Goal: Task Accomplishment & Management: Manage account settings

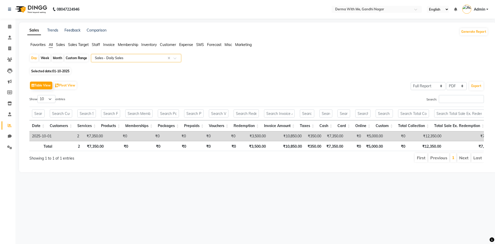
select select "full_report"
select select "pdf"
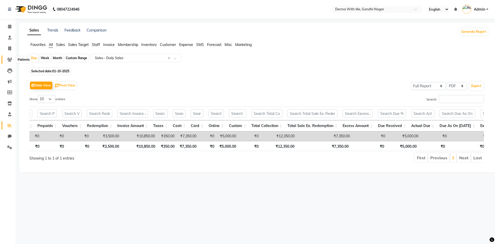
click at [10, 59] on icon at bounding box center [9, 59] width 5 height 4
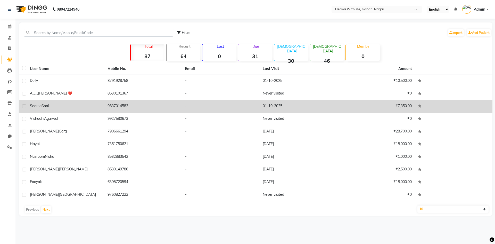
click at [68, 106] on div "[PERSON_NAME]" at bounding box center [65, 105] width 71 height 5
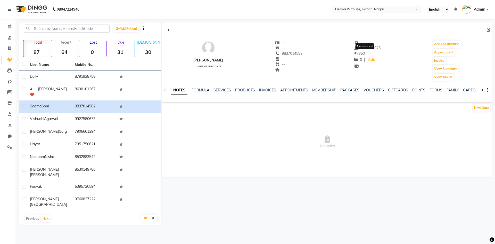
click at [358, 52] on span "₹ 7350" at bounding box center [359, 53] width 11 height 5
click at [358, 53] on span "₹ 7350" at bounding box center [359, 53] width 11 height 5
click at [350, 89] on link "PACKAGES" at bounding box center [349, 90] width 19 height 5
click at [226, 89] on ul "NOTES FORMULA SERVICES PRODUCTS INVOICES APPOINTMENTS MEMBERSHIP PACKAGES VOUCH…" at bounding box center [309, 89] width 327 height 5
click at [236, 90] on link "INVOICES" at bounding box center [238, 90] width 17 height 5
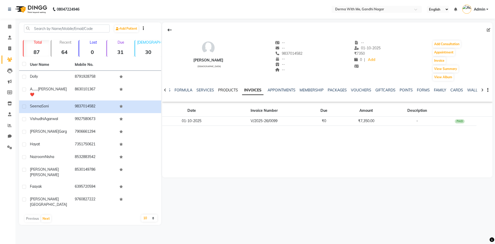
click at [218, 88] on link "PRODUCTS" at bounding box center [228, 90] width 20 height 5
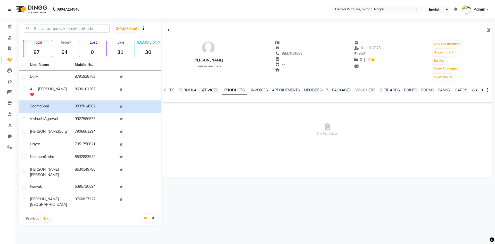
click at [207, 88] on link "SERVICES" at bounding box center [210, 90] width 18 height 5
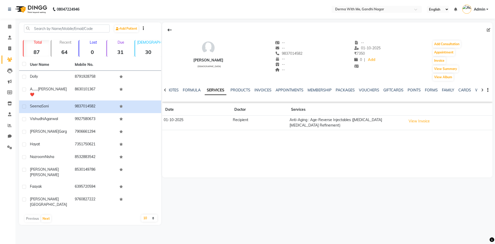
click at [167, 89] on div at bounding box center [165, 90] width 6 height 10
click at [179, 90] on link "NOTES" at bounding box center [177, 90] width 12 height 5
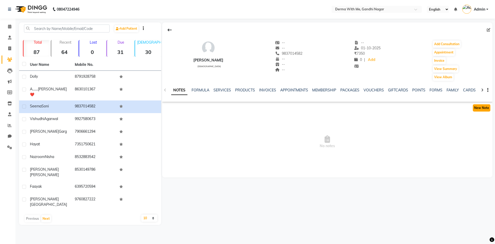
click at [477, 106] on button "New Note" at bounding box center [482, 107] width 18 height 7
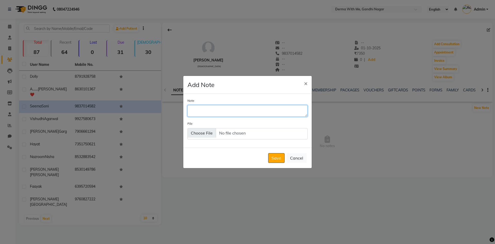
click at [233, 109] on textarea "Note" at bounding box center [247, 110] width 120 height 11
type textarea "S"
type textarea "1."
click at [304, 84] on span "×" at bounding box center [306, 83] width 4 height 8
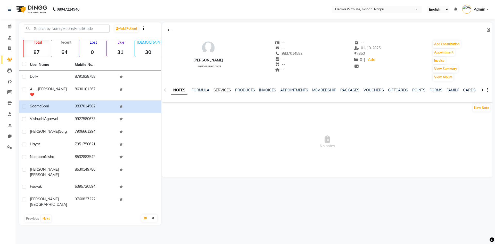
click at [223, 90] on link "SERVICES" at bounding box center [222, 90] width 18 height 5
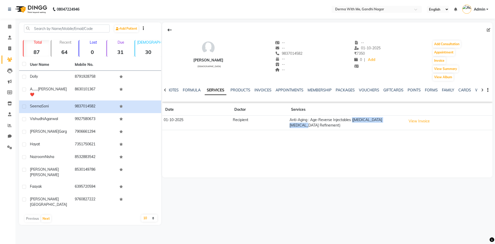
drag, startPoint x: 353, startPoint y: 119, endPoint x: 401, endPoint y: 122, distance: 47.8
click at [401, 122] on td "Anti-Aging : Age-Reverse Injectables ([MEDICAL_DATA] [MEDICAL_DATA] Refinement)" at bounding box center [346, 122] width 117 height 14
copy td "([MEDICAL_DATA] [MEDICAL_DATA] Refinement)"
click at [174, 89] on link "NOTES" at bounding box center [173, 90] width 12 height 5
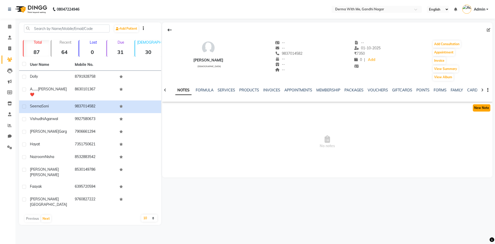
click at [482, 105] on button "New Note" at bounding box center [482, 107] width 18 height 7
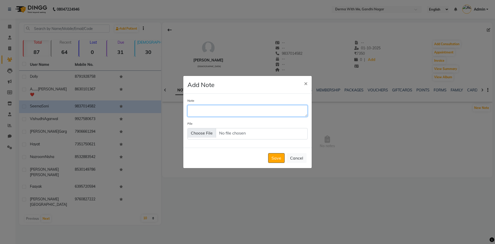
click at [271, 110] on textarea "Note" at bounding box center [247, 110] width 120 height 11
paste textarea "([MEDICAL_DATA] [MEDICAL_DATA] Refinement)"
click at [301, 112] on textarea "1. [DATE] : ([MEDICAL_DATA] [MEDICAL_DATA] Refinement) : Donr" at bounding box center [247, 110] width 120 height 11
type textarea "1. [DATE] : ([MEDICAL_DATA] [MEDICAL_DATA] Refinement) : Done"
click at [279, 156] on button "Save" at bounding box center [276, 158] width 16 height 10
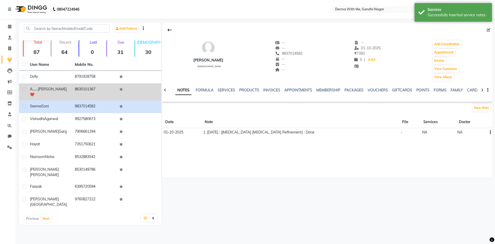
click at [76, 93] on td "8630101367" at bounding box center [94, 91] width 45 height 17
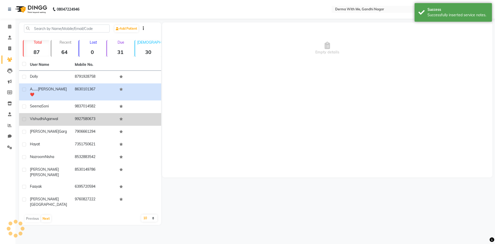
click at [75, 114] on td "9927580673" at bounding box center [94, 119] width 45 height 13
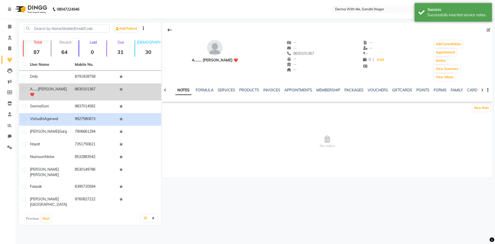
click at [60, 87] on div "A....... [PERSON_NAME] ❤️" at bounding box center [49, 91] width 39 height 11
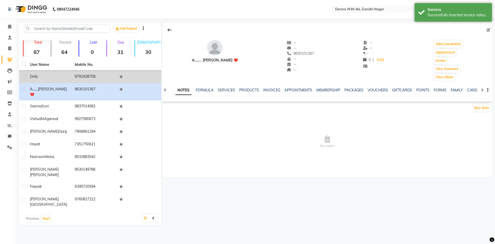
click at [62, 79] on div "Dolly" at bounding box center [49, 76] width 39 height 5
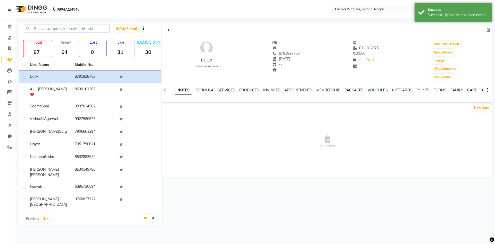
click at [354, 92] on link "PACKAGES" at bounding box center [353, 90] width 19 height 5
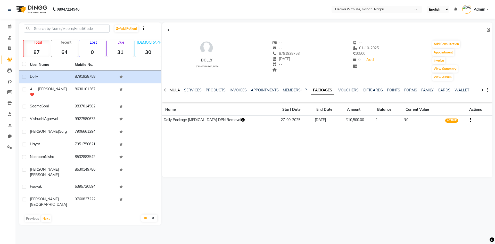
click at [172, 89] on link "FORMULA" at bounding box center [171, 90] width 18 height 5
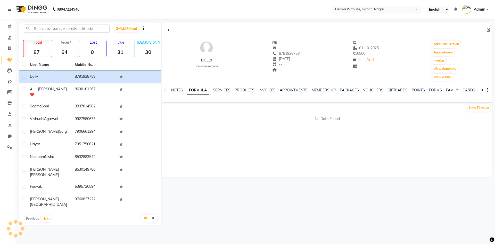
click at [172, 89] on ul "NOTES FORMULA SERVICES PRODUCTS INVOICES APPOINTMENTS MEMBERSHIP PACKAGES VOUCH…" at bounding box center [334, 89] width 327 height 5
click at [172, 89] on link "NOTES" at bounding box center [177, 90] width 12 height 5
click at [172, 89] on link "NOTES" at bounding box center [179, 90] width 16 height 9
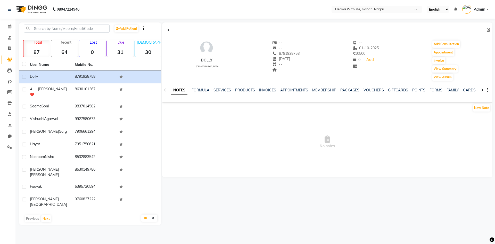
click at [166, 90] on div "NOTES FORMULA SERVICES PRODUCTS INVOICES APPOINTMENTS MEMBERSHIP PACKAGES VOUCH…" at bounding box center [327, 90] width 330 height 18
click at [172, 30] on button at bounding box center [169, 30] width 11 height 10
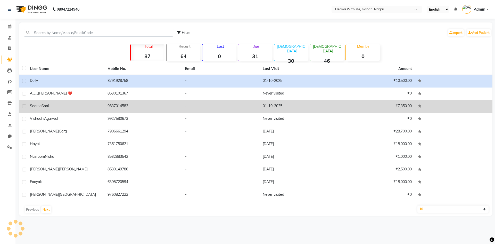
click at [158, 105] on td "9837014582" at bounding box center [143, 106] width 78 height 13
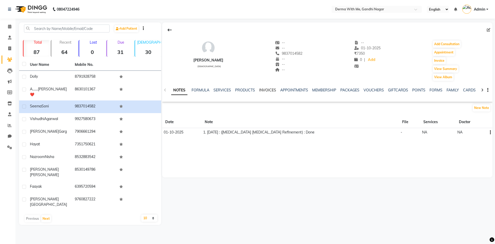
click at [262, 91] on link "INVOICES" at bounding box center [267, 90] width 17 height 5
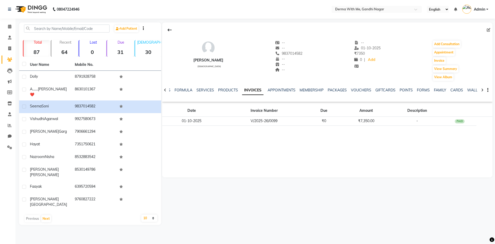
click at [163, 89] on div at bounding box center [165, 90] width 6 height 10
click at [163, 89] on div "NOTES FORMULA SERVICES PRODUCTS INVOICES APPOINTMENTS MEMBERSHIP PACKAGES VOUCH…" at bounding box center [327, 90] width 330 height 18
click at [184, 89] on ul "NOTES FORMULA SERVICES PRODUCTS INVOICES APPOINTMENTS MEMBERSHIP PACKAGES VOUCH…" at bounding box center [334, 89] width 327 height 5
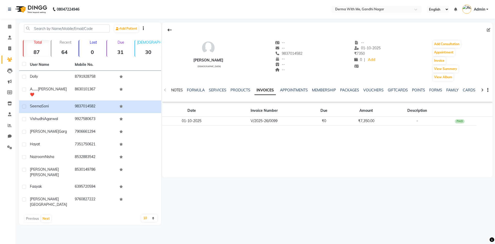
click at [183, 89] on link "NOTES" at bounding box center [177, 90] width 12 height 5
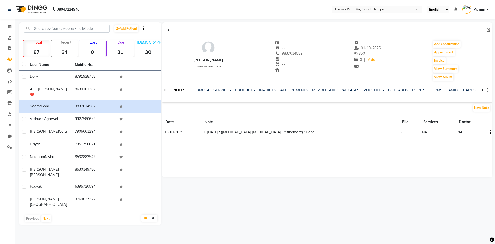
click at [231, 169] on div "[PERSON_NAME] [DEMOGRAPHIC_DATA] -- -- 9837014582 -- -- -- -- [DATE] ₹ 7350 0 |…" at bounding box center [327, 99] width 330 height 155
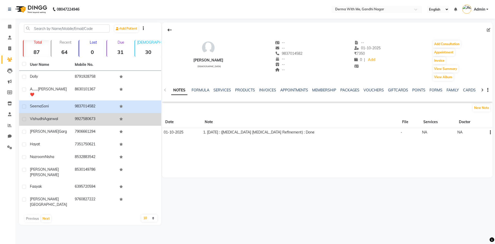
click at [109, 113] on td "9927580673" at bounding box center [94, 119] width 45 height 13
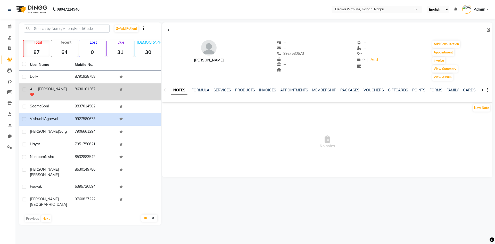
click at [61, 85] on td "A....... [PERSON_NAME] ❤️" at bounding box center [49, 91] width 45 height 17
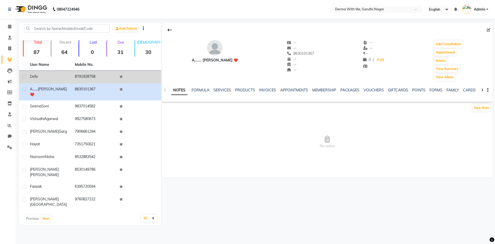
click at [62, 78] on div "Dolly" at bounding box center [49, 76] width 39 height 5
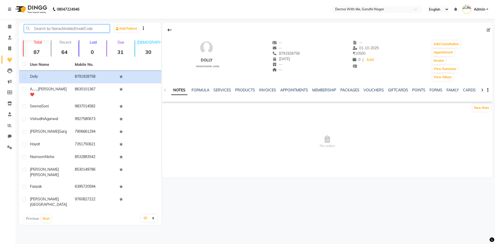
click at [47, 27] on input "text" at bounding box center [67, 28] width 86 height 8
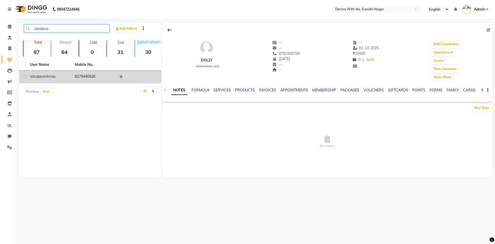
type input "vandana"
click at [76, 76] on td "8279440926" at bounding box center [94, 77] width 45 height 13
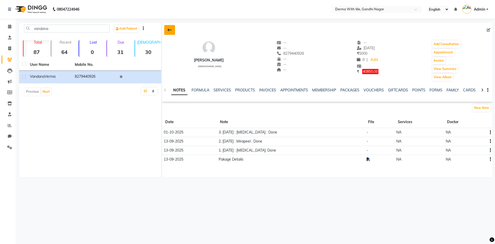
click at [167, 32] on button at bounding box center [169, 30] width 11 height 10
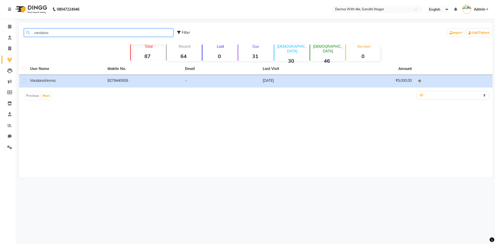
click at [38, 31] on input "vandana" at bounding box center [98, 33] width 149 height 8
drag, startPoint x: 61, startPoint y: 33, endPoint x: 0, endPoint y: 29, distance: 61.2
click at [0, 29] on app-home "08047224946 Select Location × Derma With Me, Gandhi Nagar English ENGLISH Españ…" at bounding box center [247, 92] width 495 height 185
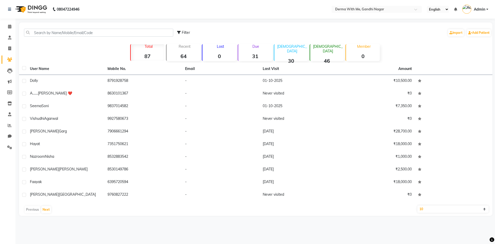
click at [50, 57] on div "Filter Import Add Patient Total 87 Recent 64 Lost 0 Due 31 [DEMOGRAPHIC_DATA] 3…" at bounding box center [255, 118] width 473 height 193
click at [66, 34] on input "text" at bounding box center [98, 33] width 149 height 8
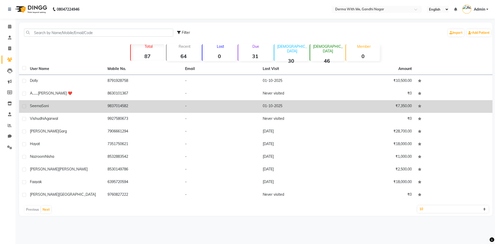
click at [67, 107] on div "[PERSON_NAME]" at bounding box center [65, 105] width 71 height 5
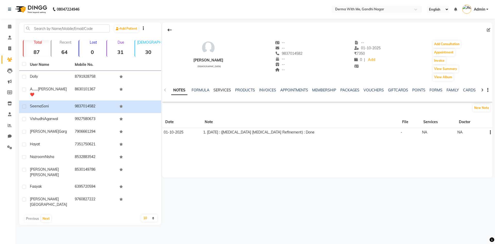
click at [215, 89] on link "SERVICES" at bounding box center [222, 90] width 18 height 5
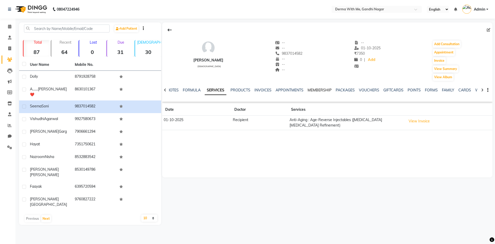
drag, startPoint x: 305, startPoint y: 94, endPoint x: 324, endPoint y: 90, distance: 19.5
click at [305, 94] on div "NOTES FORMULA SERVICES PRODUCTS INVOICES APPOINTMENTS MEMBERSHIP PACKAGES VOUCH…" at bounding box center [321, 92] width 300 height 10
click at [324, 90] on link "MEMBERSHIP" at bounding box center [320, 90] width 24 height 5
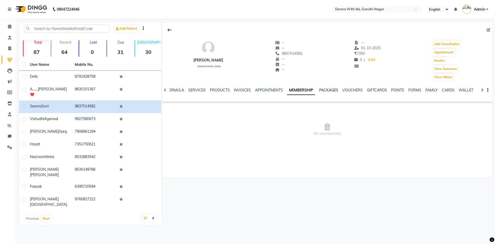
click at [324, 90] on link "PACKAGES" at bounding box center [328, 90] width 19 height 5
click at [181, 89] on ul "NOTES FORMULA SERVICES PRODUCTS INVOICES APPOINTMENTS MEMBERSHIP PACKAGES VOUCH…" at bounding box center [309, 89] width 327 height 5
drag, startPoint x: 173, startPoint y: 95, endPoint x: 175, endPoint y: 90, distance: 4.6
click at [173, 94] on div "NOTES FORMULA SERVICES PRODUCTS INVOICES APPOINTMENTS MEMBERSHIP PACKAGES VOUCH…" at bounding box center [321, 92] width 300 height 10
click at [175, 90] on link "FORMULA" at bounding box center [171, 90] width 18 height 5
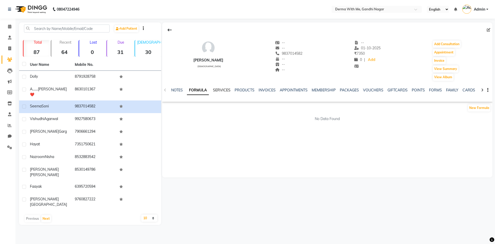
click at [223, 90] on link "SERVICES" at bounding box center [222, 90] width 18 height 5
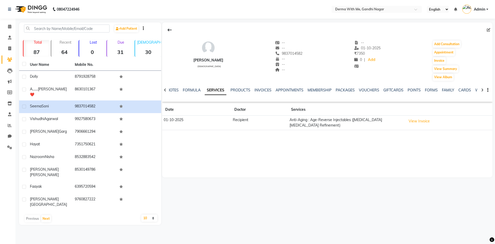
click at [433, 120] on td "View Invoice" at bounding box center [448, 122] width 88 height 14
click at [425, 122] on button "View Invoice" at bounding box center [419, 121] width 26 height 8
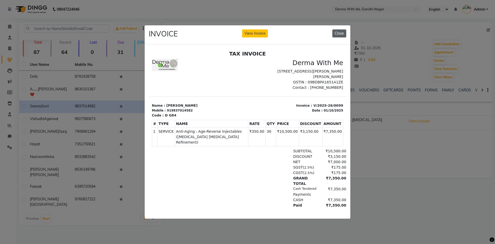
click at [342, 31] on button "Close" at bounding box center [339, 33] width 14 height 8
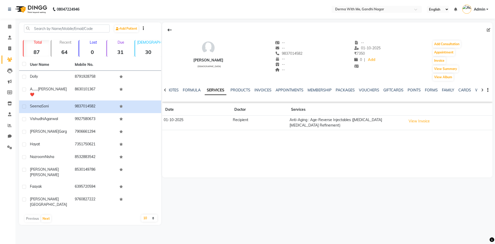
click at [173, 87] on div "NOTES FORMULA SERVICES PRODUCTS INVOICES APPOINTMENTS MEMBERSHIP PACKAGES VOUCH…" at bounding box center [327, 90] width 330 height 18
click at [186, 89] on link "FORMULA" at bounding box center [192, 90] width 18 height 5
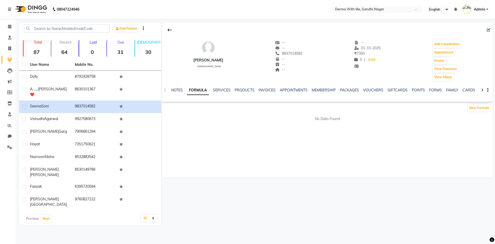
click at [221, 86] on div "NOTES FORMULA SERVICES PRODUCTS INVOICES APPOINTMENTS MEMBERSHIP PACKAGES VOUCH…" at bounding box center [327, 90] width 330 height 18
click at [221, 87] on div "NOTES FORMULA SERVICES PRODUCTS INVOICES APPOINTMENTS MEMBERSHIP PACKAGES VOUCH…" at bounding box center [327, 90] width 330 height 18
click at [221, 91] on link "SERVICES" at bounding box center [222, 90] width 18 height 5
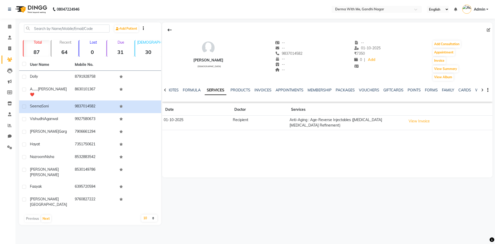
drag, startPoint x: 287, startPoint y: 121, endPoint x: 406, endPoint y: 122, distance: 118.8
click at [406, 122] on tr "[DATE] Recipient Anti-Aging : Age-Reverse Injectables ([MEDICAL_DATA] [MEDICAL_…" at bounding box center [327, 122] width 330 height 14
click at [406, 122] on td "View Invoice" at bounding box center [448, 122] width 88 height 14
click at [222, 124] on td "01-10-2025" at bounding box center [196, 122] width 69 height 14
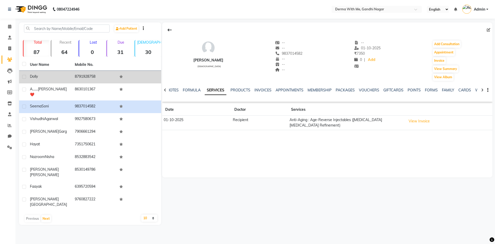
click at [35, 77] on span "Dolly" at bounding box center [34, 76] width 8 height 5
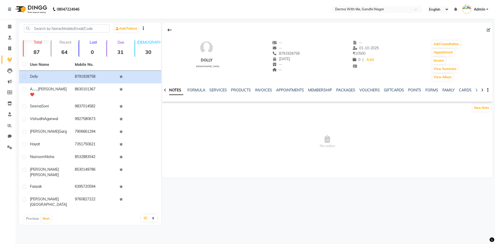
click at [214, 80] on div "Dolly [DEMOGRAPHIC_DATA] -- -- 8791928758 [DATE] -- -- -- [DATE] ₹ 10500 0 | Ad…" at bounding box center [327, 58] width 330 height 46
click at [169, 27] on button at bounding box center [169, 30] width 11 height 10
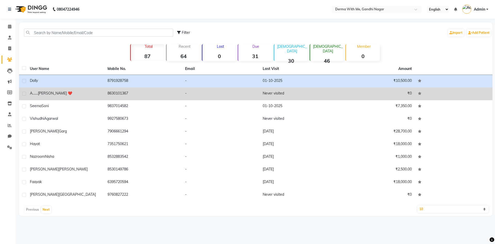
click at [48, 91] on span "[PERSON_NAME] ❤️" at bounding box center [55, 93] width 34 height 5
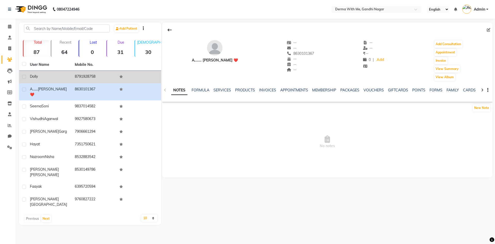
click at [57, 77] on div "Dolly" at bounding box center [49, 76] width 39 height 5
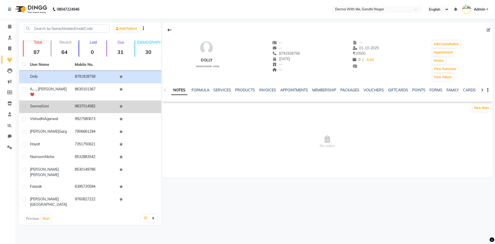
click at [52, 103] on div "[PERSON_NAME]" at bounding box center [49, 105] width 39 height 5
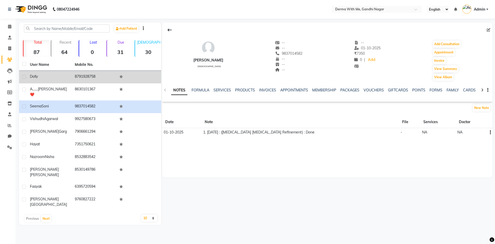
click at [56, 80] on td "Dolly" at bounding box center [49, 77] width 45 height 13
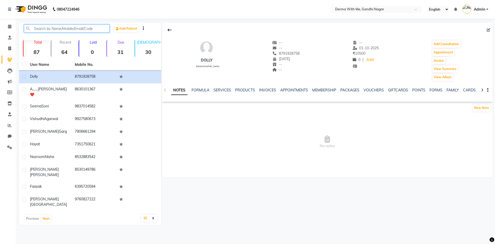
click at [53, 26] on input "text" at bounding box center [67, 28] width 86 height 8
click at [8, 61] on icon at bounding box center [9, 59] width 5 height 4
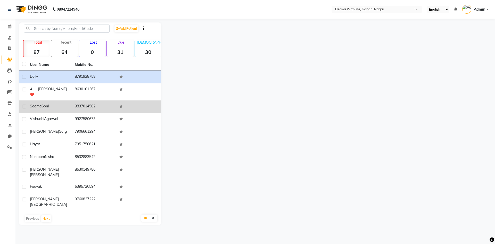
click at [87, 100] on td "9837014582" at bounding box center [94, 106] width 45 height 13
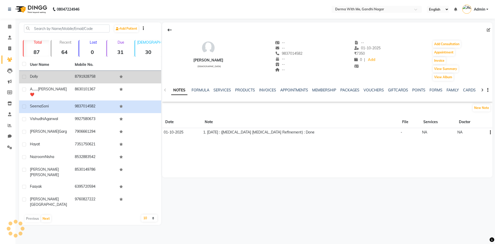
click at [73, 76] on td "8791928758" at bounding box center [94, 77] width 45 height 13
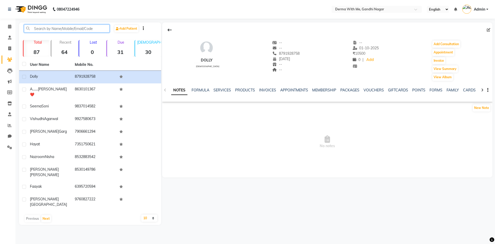
click at [53, 27] on input "text" at bounding box center [67, 28] width 86 height 8
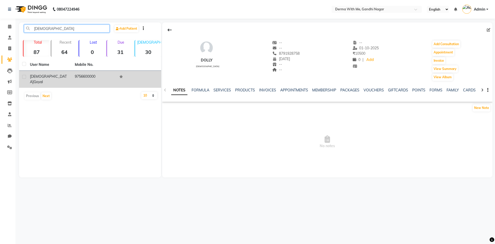
type input "[DEMOGRAPHIC_DATA]"
click at [88, 79] on td "9756600000" at bounding box center [94, 79] width 45 height 17
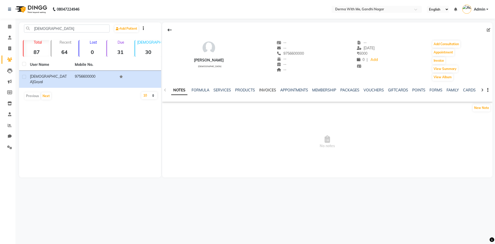
click at [265, 90] on link "INVOICES" at bounding box center [267, 90] width 17 height 5
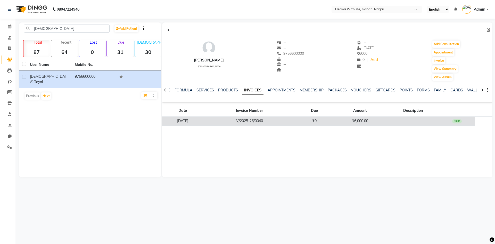
click at [261, 120] on td "V/2025-26/0040" at bounding box center [249, 121] width 93 height 9
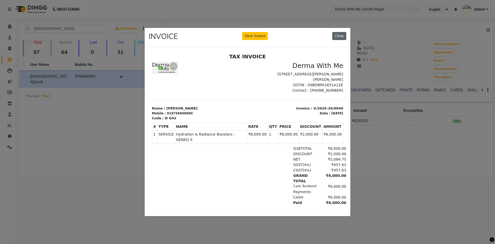
click at [339, 32] on button "Close" at bounding box center [339, 36] width 14 height 8
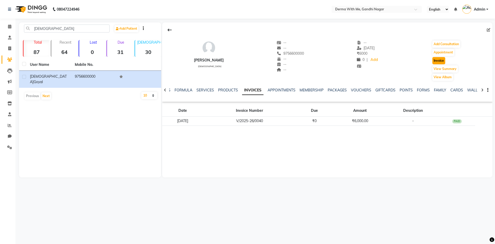
click at [438, 59] on button "Invoice" at bounding box center [438, 60] width 13 height 7
select select "service"
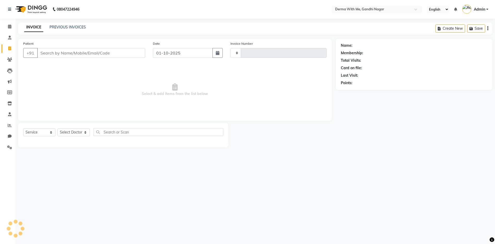
type input "0101"
select select "8404"
type input "9756600000"
click at [61, 53] on input "9756600000" at bounding box center [91, 53] width 108 height 10
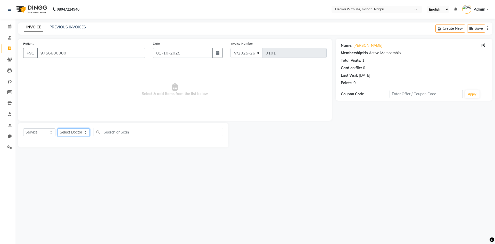
click at [69, 132] on select "Select Doctor [PERSON_NAME] Manager [PERSON_NAME] Recipient [PERSON_NAME]" at bounding box center [73, 132] width 32 height 8
select select "91539"
click at [57, 128] on select "Select Doctor [PERSON_NAME] Manager [PERSON_NAME] Recipient [PERSON_NAME]" at bounding box center [73, 132] width 32 height 8
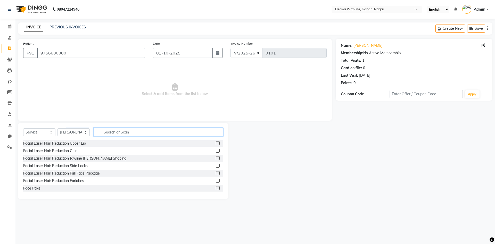
click at [128, 134] on input "text" at bounding box center [159, 132] width 130 height 8
type input "Laser ton"
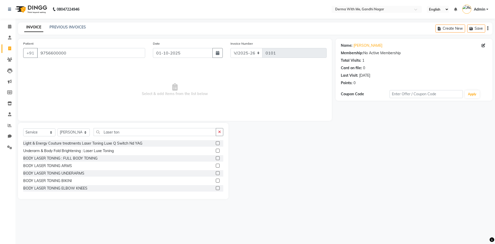
click at [216, 142] on label at bounding box center [218, 143] width 4 height 4
click at [216, 142] on input "checkbox" at bounding box center [217, 143] width 3 height 3
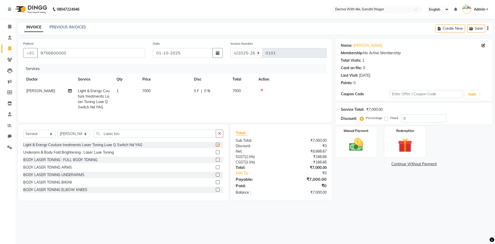
checkbox input "false"
click at [217, 137] on button "button" at bounding box center [219, 133] width 7 height 8
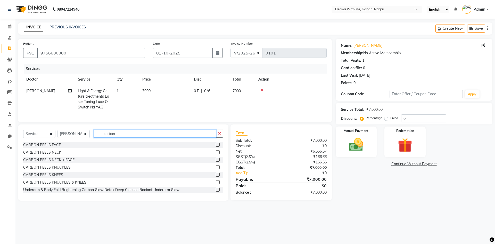
type input "carbon"
click at [216, 146] on label at bounding box center [218, 145] width 4 height 4
click at [216, 146] on input "checkbox" at bounding box center [217, 144] width 3 height 3
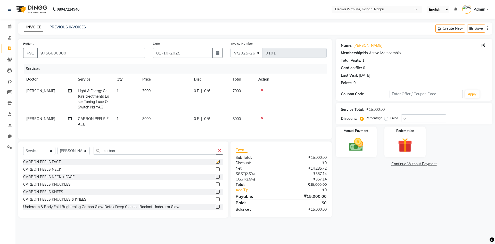
checkbox input "false"
click at [261, 89] on icon at bounding box center [261, 90] width 3 height 4
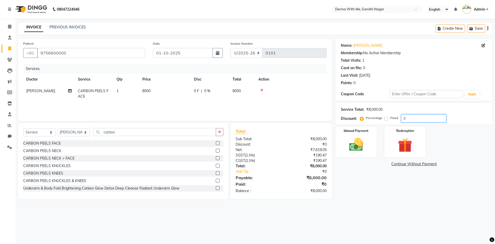
click at [412, 119] on input "0" at bounding box center [423, 118] width 45 height 8
type input "35"
click at [321, 190] on div "₹5,200.00" at bounding box center [305, 190] width 49 height 5
click at [321, 209] on div "08047224946 Select Location × Derma With Me, Gandhi Nagar English ENGLISH Españ…" at bounding box center [247, 122] width 495 height 244
click at [359, 148] on img at bounding box center [356, 144] width 24 height 17
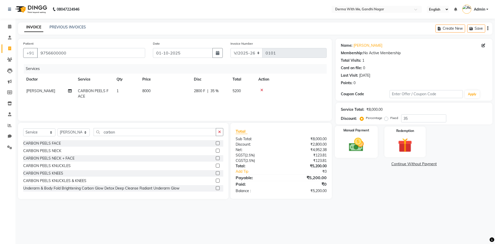
click at [359, 148] on img at bounding box center [356, 144] width 24 height 17
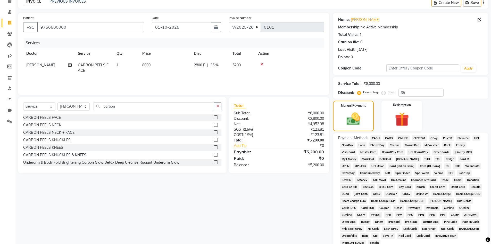
click at [378, 137] on span "CASH" at bounding box center [375, 138] width 11 height 6
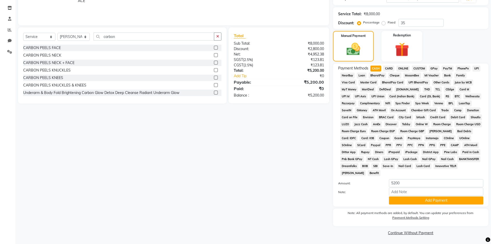
scroll to position [96, 0]
click at [416, 201] on button "Add Payment" at bounding box center [436, 200] width 94 height 8
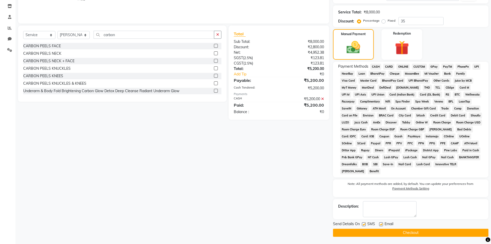
scroll to position [98, 0]
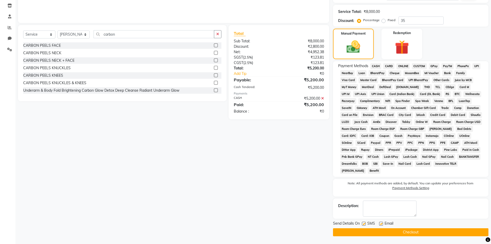
click at [364, 223] on label at bounding box center [364, 223] width 4 height 4
click at [364, 223] on input "checkbox" at bounding box center [363, 223] width 3 height 3
checkbox input "false"
click at [381, 222] on label at bounding box center [381, 223] width 4 height 4
click at [381, 222] on input "checkbox" at bounding box center [380, 223] width 3 height 3
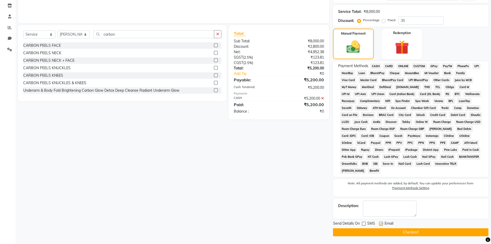
checkbox input "false"
click at [384, 232] on button "Checkout" at bounding box center [410, 232] width 155 height 8
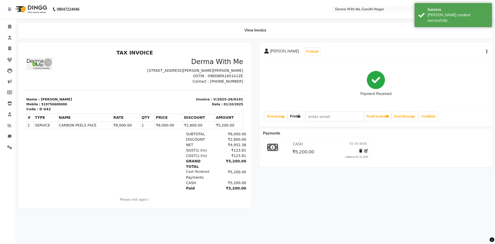
click at [295, 118] on link "Print" at bounding box center [295, 116] width 14 height 9
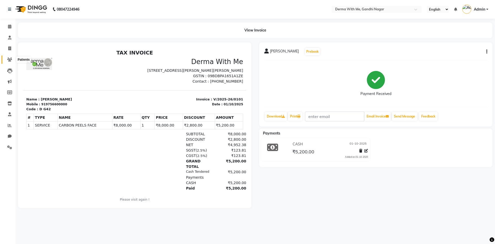
click at [9, 58] on icon at bounding box center [9, 59] width 5 height 4
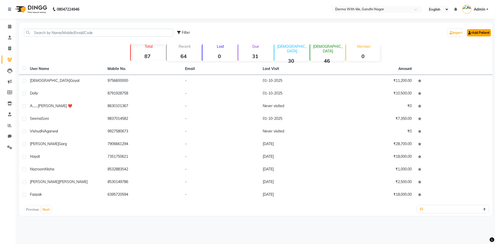
click at [482, 31] on link "Add Patient" at bounding box center [479, 32] width 24 height 7
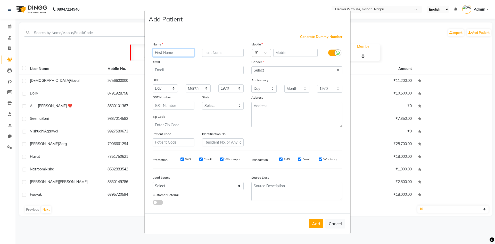
paste input "Lakshya"
type input "Lakshya"
click at [216, 52] on input "text" at bounding box center [223, 53] width 42 height 8
type input "Goyal"
click at [280, 54] on input "text" at bounding box center [295, 53] width 45 height 8
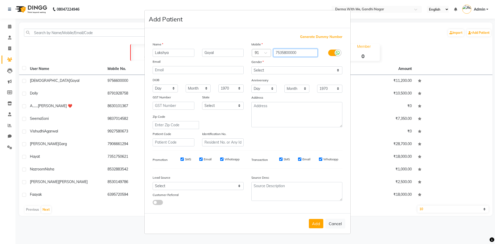
type input "7535800000"
click at [296, 60] on div "Gender" at bounding box center [296, 62] width 99 height 7
click at [281, 67] on select "Select [DEMOGRAPHIC_DATA] [DEMOGRAPHIC_DATA] Other Prefer Not To Say" at bounding box center [296, 70] width 91 height 8
select select "[DEMOGRAPHIC_DATA]"
click at [251, 66] on select "Select [DEMOGRAPHIC_DATA] [DEMOGRAPHIC_DATA] Other Prefer Not To Say" at bounding box center [296, 70] width 91 height 8
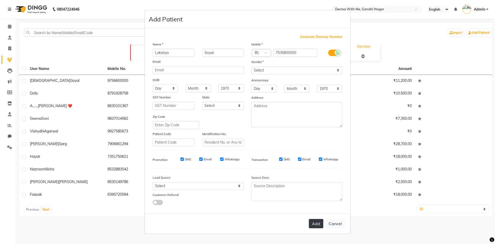
click at [315, 222] on button "Add" at bounding box center [316, 223] width 14 height 9
select select
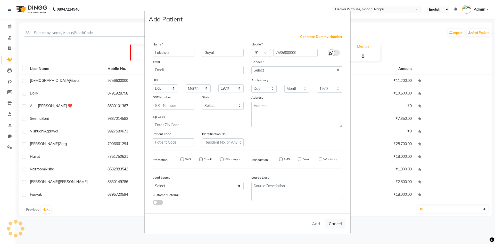
select select
checkbox input "false"
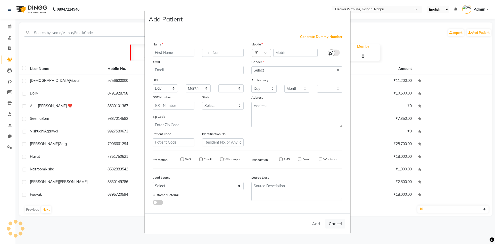
checkbox input "false"
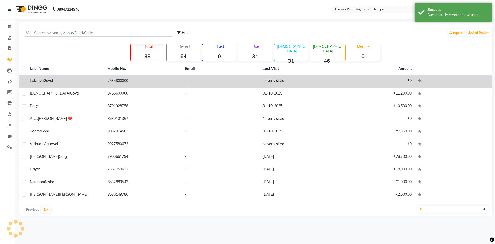
click at [113, 77] on td "7535800000" at bounding box center [143, 81] width 78 height 13
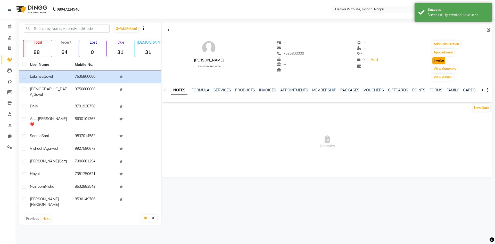
click at [440, 62] on button "Invoice" at bounding box center [438, 60] width 13 height 7
select select "8404"
select select "service"
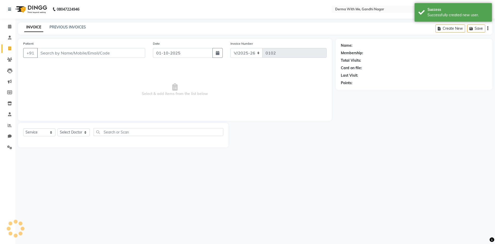
type input "7535800000"
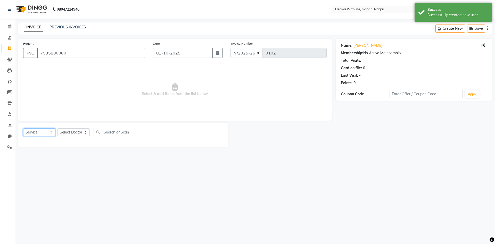
click at [47, 132] on select "Select Service Product Membership Package Voucher Prepaid Gift Card" at bounding box center [39, 132] width 32 height 8
click at [71, 134] on select "Select Doctor [PERSON_NAME] Manager [PERSON_NAME] Recipient [PERSON_NAME]" at bounding box center [73, 132] width 32 height 8
select select "91539"
click at [57, 128] on select "Select Doctor [PERSON_NAME] Manager [PERSON_NAME] Recipient [PERSON_NAME]" at bounding box center [73, 132] width 32 height 8
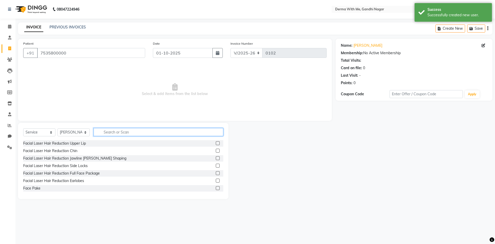
click at [111, 134] on input "text" at bounding box center [159, 132] width 130 height 8
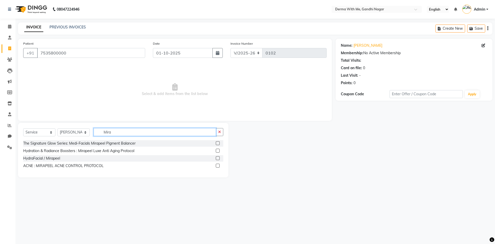
type input "Mira"
click at [219, 157] on label at bounding box center [218, 158] width 4 height 4
click at [219, 157] on input "checkbox" at bounding box center [217, 157] width 3 height 3
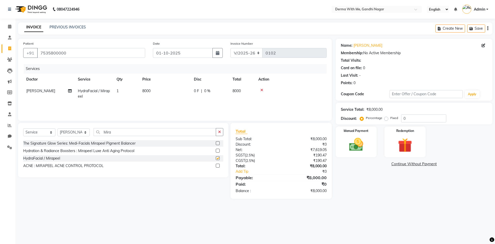
checkbox input "false"
click at [412, 117] on input "0" at bounding box center [423, 118] width 45 height 8
type input "35"
click at [353, 138] on img at bounding box center [356, 144] width 24 height 17
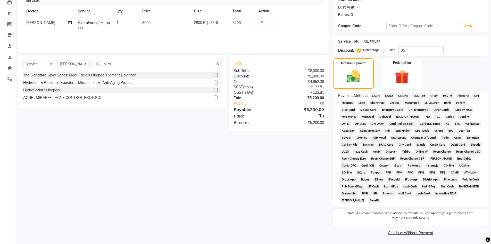
scroll to position [69, 0]
click at [377, 96] on span "CASH" at bounding box center [375, 95] width 11 height 6
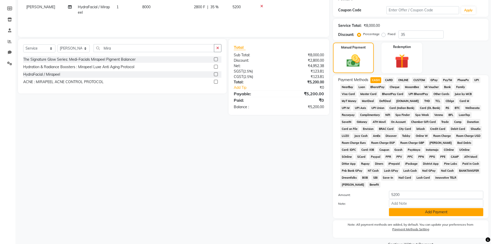
scroll to position [96, 0]
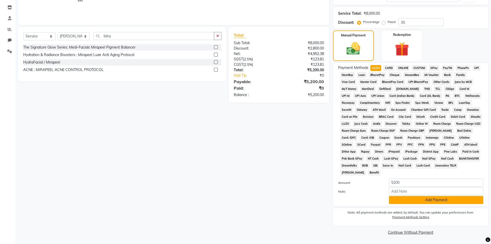
click at [412, 197] on button "Add Payment" at bounding box center [436, 200] width 94 height 8
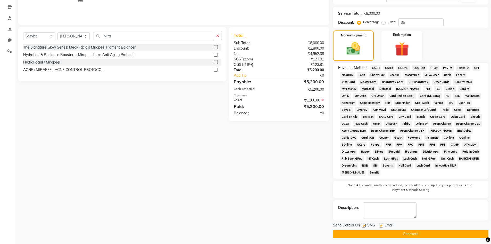
click at [363, 225] on label at bounding box center [364, 225] width 4 height 4
click at [363, 225] on input "checkbox" at bounding box center [363, 225] width 3 height 3
checkbox input "false"
click at [383, 224] on label at bounding box center [381, 225] width 4 height 4
click at [383, 224] on input "checkbox" at bounding box center [380, 225] width 3 height 3
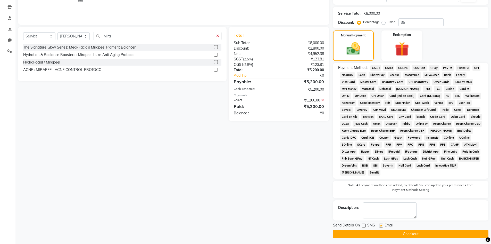
checkbox input "false"
click at [394, 232] on button "Checkout" at bounding box center [410, 234] width 155 height 8
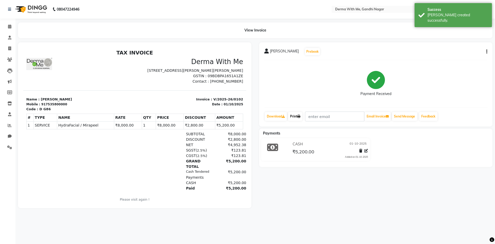
click at [297, 117] on link "Print" at bounding box center [295, 116] width 14 height 9
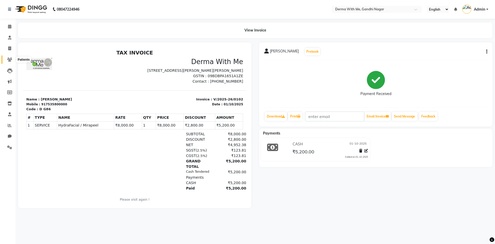
click at [9, 59] on icon at bounding box center [9, 59] width 5 height 4
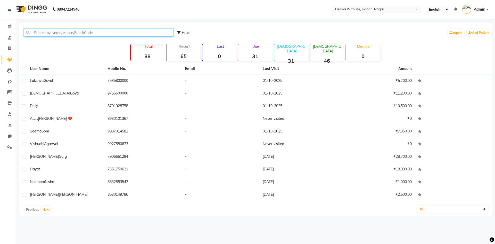
click at [70, 31] on input "text" at bounding box center [98, 33] width 149 height 8
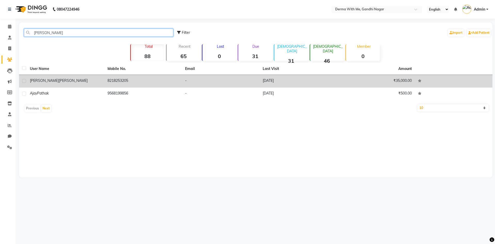
type input "[PERSON_NAME]"
click at [96, 81] on div "[PERSON_NAME]" at bounding box center [65, 80] width 71 height 5
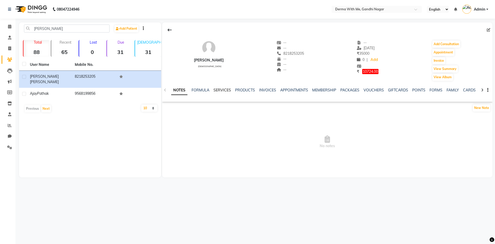
click at [227, 90] on link "SERVICES" at bounding box center [222, 90] width 18 height 5
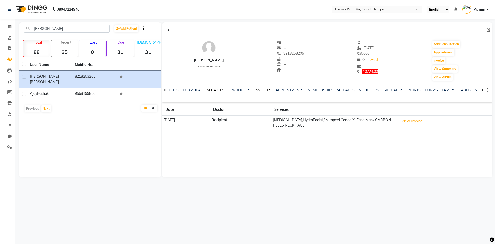
click at [262, 90] on link "INVOICES" at bounding box center [262, 90] width 17 height 5
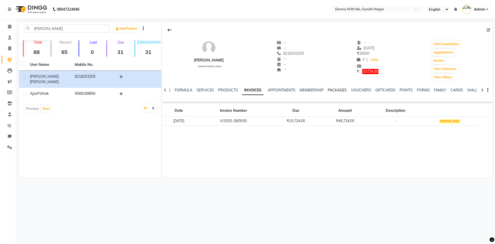
click at [337, 90] on link "PACKAGES" at bounding box center [337, 90] width 19 height 5
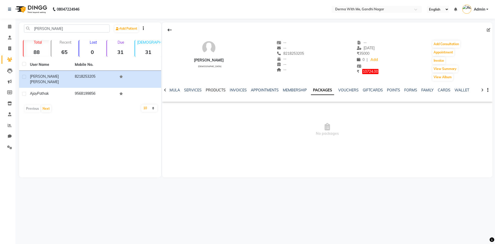
click at [209, 92] on link "PRODUCTS" at bounding box center [216, 90] width 20 height 5
click at [195, 89] on link "FORMULA" at bounding box center [188, 90] width 18 height 5
click at [179, 89] on link "NOTES" at bounding box center [177, 90] width 12 height 5
click at [219, 90] on link "SERVICES" at bounding box center [222, 90] width 18 height 5
click at [246, 90] on link "PRODUCTS" at bounding box center [240, 90] width 20 height 5
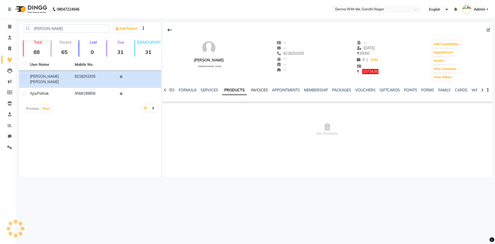
click at [259, 89] on link "INVOICES" at bounding box center [259, 90] width 17 height 5
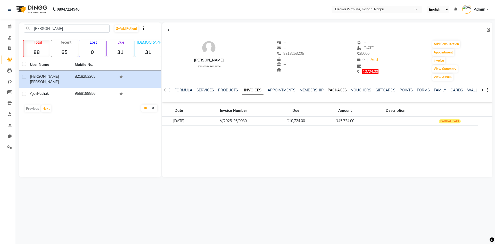
click at [333, 89] on link "PACKAGES" at bounding box center [337, 90] width 19 height 5
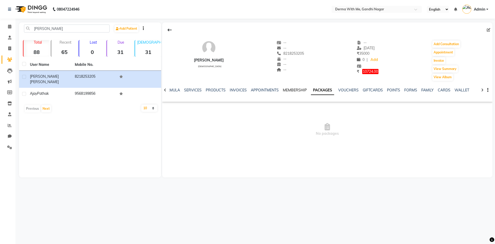
click at [286, 90] on link "MEMBERSHIP" at bounding box center [295, 90] width 24 height 5
click at [279, 89] on link "APPOINTMENTS" at bounding box center [269, 90] width 28 height 5
click at [179, 90] on link "FORMULA" at bounding box center [179, 90] width 18 height 5
click at [179, 89] on link "NOTES" at bounding box center [177, 90] width 12 height 5
click at [215, 89] on link "SERVICES" at bounding box center [222, 90] width 18 height 5
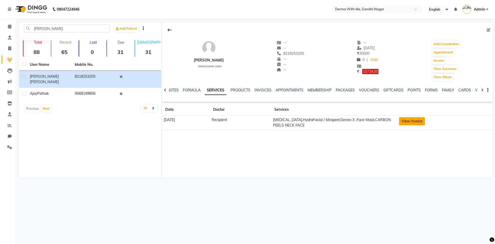
click at [421, 122] on button "View Invoice" at bounding box center [412, 121] width 26 height 8
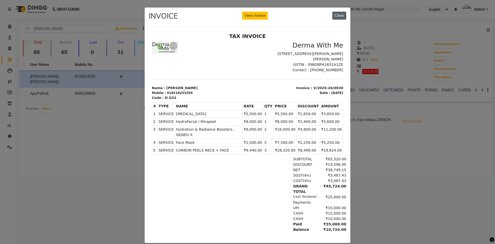
click at [334, 14] on button "Close" at bounding box center [339, 16] width 14 height 8
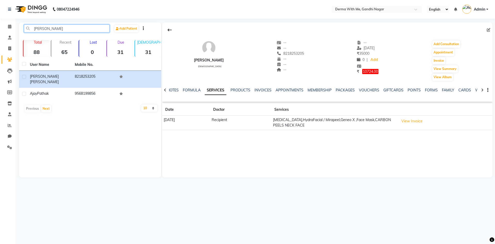
drag, startPoint x: 95, startPoint y: 31, endPoint x: 81, endPoint y: 32, distance: 14.2
click at [81, 32] on input "[PERSON_NAME]" at bounding box center [67, 28] width 86 height 8
click at [368, 72] on span "10724.00" at bounding box center [370, 71] width 16 height 5
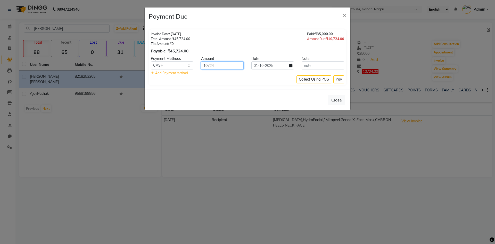
drag, startPoint x: 207, startPoint y: 65, endPoint x: 196, endPoint y: 65, distance: 10.6
click at [196, 65] on div "CASH CARD ONLINE CUSTOM GPay PayTM PhonePe UPI NearBuy Loan BharatPay Cheque Mo…" at bounding box center [247, 65] width 201 height 8
type input "10500"
click at [341, 79] on button "Pay" at bounding box center [338, 79] width 11 height 8
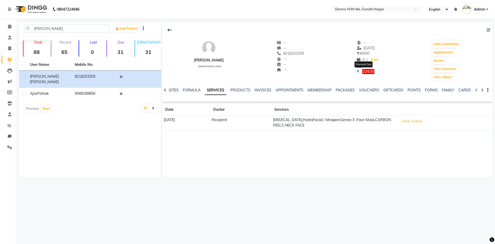
click at [365, 69] on span "224.00" at bounding box center [368, 71] width 12 height 5
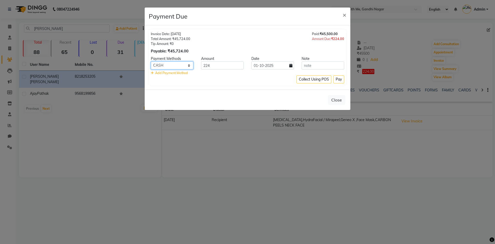
click at [184, 63] on select "CASH CARD ONLINE CUSTOM GPay PayTM PhonePe UPI NearBuy Loan BharatPay Cheque Mo…" at bounding box center [172, 65] width 43 height 8
select select "8"
click at [151, 61] on select "CASH CARD ONLINE CUSTOM GPay PayTM PhonePe UPI NearBuy Loan BharatPay Cheque Mo…" at bounding box center [172, 65] width 43 height 8
click at [247, 79] on div "Collect Using POS Pay" at bounding box center [247, 79] width 193 height 8
click at [340, 81] on button "Pay" at bounding box center [338, 79] width 11 height 8
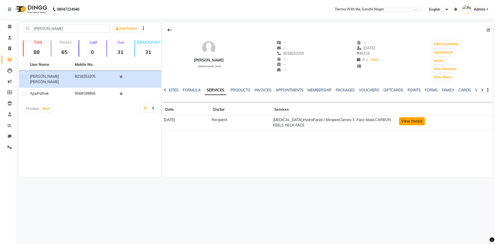
click at [419, 125] on button "View Invoice" at bounding box center [412, 121] width 26 height 8
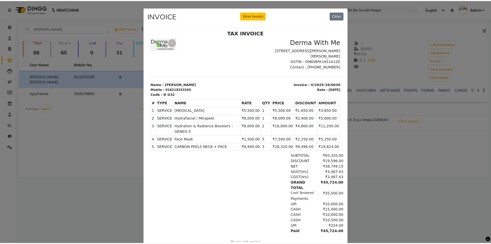
scroll to position [4, 0]
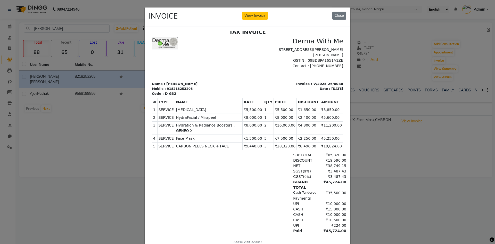
click at [257, 11] on div "INVOICE View Invoice Close" at bounding box center [248, 16] width 206 height 19
click at [260, 16] on button "View Invoice" at bounding box center [255, 16] width 26 height 8
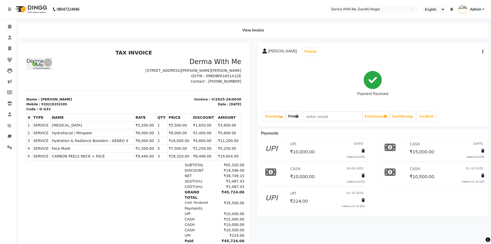
click at [297, 116] on icon at bounding box center [296, 116] width 3 height 3
click at [297, 119] on link "Print" at bounding box center [293, 116] width 14 height 9
click at [334, 67] on div "Payment Received" at bounding box center [372, 83] width 221 height 39
click at [11, 25] on icon at bounding box center [9, 26] width 3 height 4
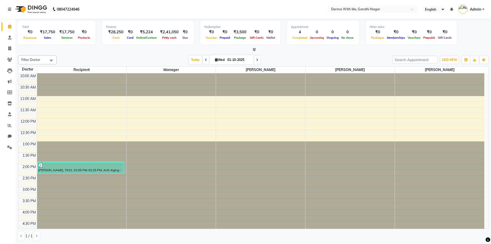
click at [129, 53] on div "Total ₹0 Expenses ₹17,750 Sales ₹17,750 Services ₹0 Products Finance ₹28,250 Ca…" at bounding box center [253, 131] width 476 height 225
click at [10, 62] on link "Patients" at bounding box center [8, 59] width 12 height 9
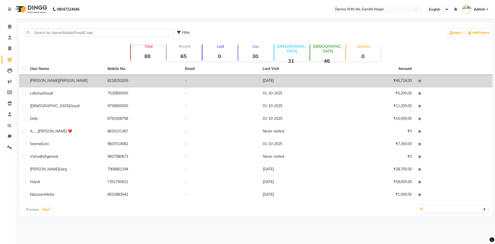
click at [88, 78] on div "[PERSON_NAME]" at bounding box center [65, 80] width 71 height 5
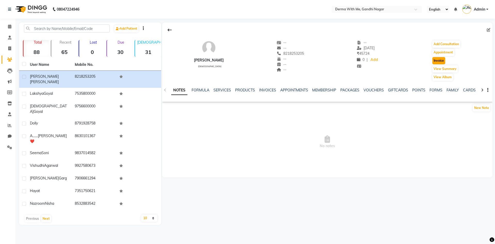
click at [440, 60] on button "Invoice" at bounding box center [438, 60] width 13 height 7
select select "8404"
select select "service"
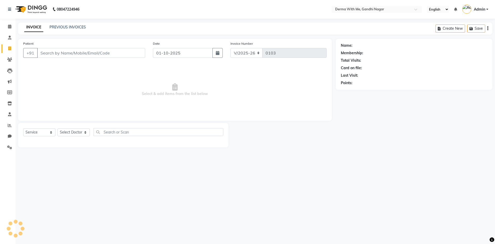
type input "8218253205"
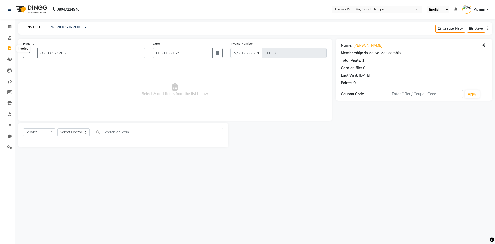
click at [9, 49] on icon at bounding box center [9, 48] width 3 height 4
select select "8404"
select select "service"
click at [11, 60] on icon at bounding box center [9, 59] width 5 height 4
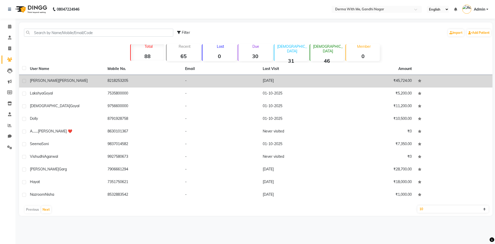
click at [108, 82] on td "8218253205" at bounding box center [143, 81] width 78 height 13
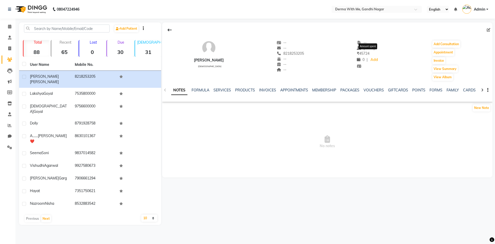
click at [364, 52] on span "₹ 45724" at bounding box center [363, 53] width 13 height 5
click at [225, 90] on link "SERVICES" at bounding box center [222, 90] width 18 height 5
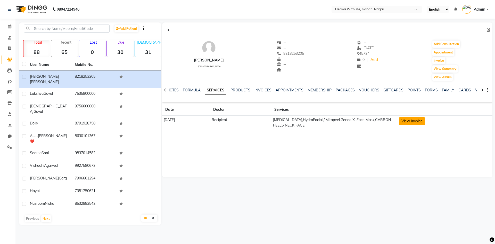
click at [422, 121] on button "View Invoice" at bounding box center [412, 121] width 26 height 8
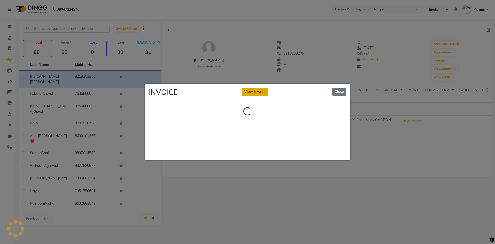
click at [255, 89] on button "View Invoice" at bounding box center [255, 92] width 26 height 8
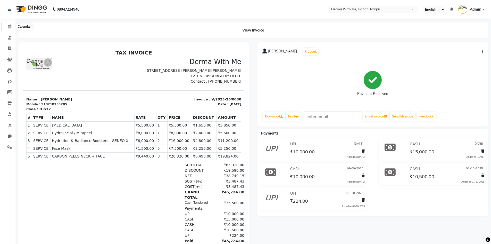
click at [11, 26] on icon at bounding box center [9, 26] width 3 height 4
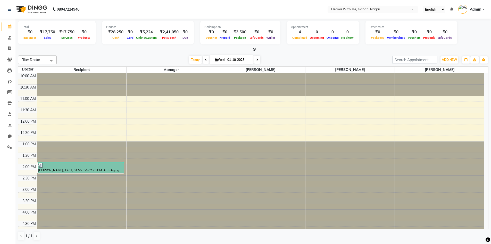
click at [101, 57] on div "[DATE] [DATE]" at bounding box center [224, 60] width 330 height 8
click at [117, 61] on div "[DATE] [DATE]" at bounding box center [224, 60] width 330 height 8
click at [7, 123] on span at bounding box center [9, 125] width 9 height 6
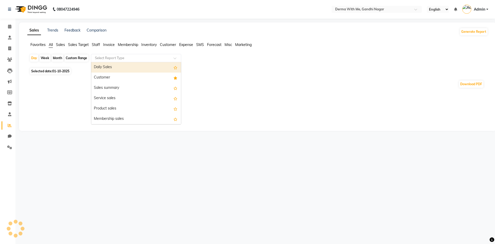
click at [109, 57] on input "text" at bounding box center [131, 57] width 74 height 5
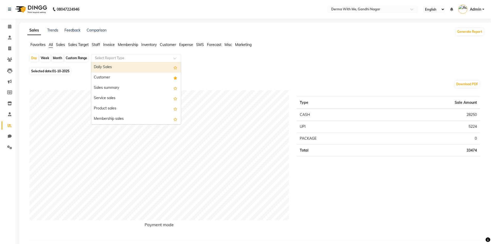
click at [114, 68] on div "Daily Sales" at bounding box center [136, 67] width 90 height 10
select select "full_report"
select select "pdf"
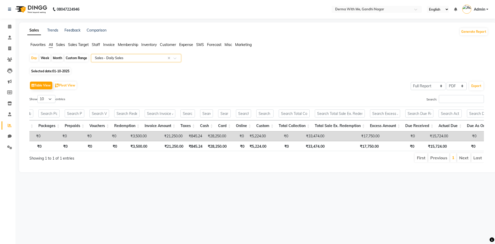
scroll to position [0, 115]
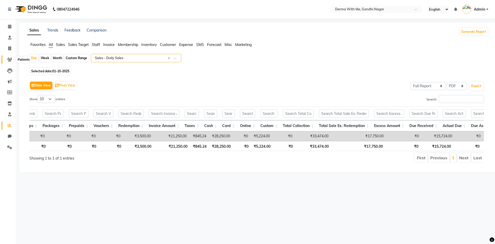
click at [10, 61] on icon at bounding box center [9, 59] width 5 height 4
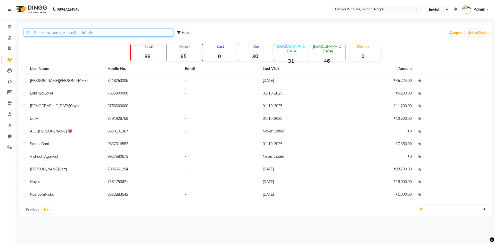
click at [51, 32] on input "text" at bounding box center [98, 33] width 149 height 8
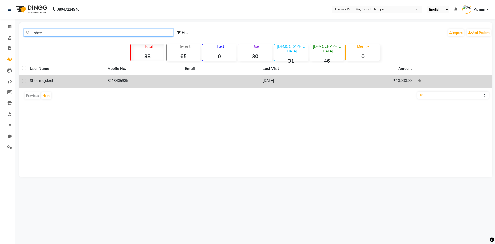
type input "shee"
click at [96, 79] on div "[PERSON_NAME]" at bounding box center [65, 80] width 71 height 5
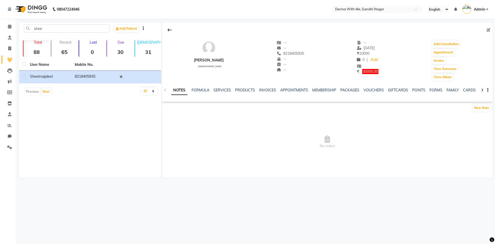
click at [190, 90] on ul "NOTES FORMULA SERVICES PRODUCTS INVOICES APPOINTMENTS MEMBERSHIP PACKAGES VOUCH…" at bounding box center [334, 89] width 327 height 5
click at [193, 90] on link "FORMULA" at bounding box center [201, 90] width 18 height 5
click at [219, 90] on link "SERVICES" at bounding box center [222, 90] width 18 height 5
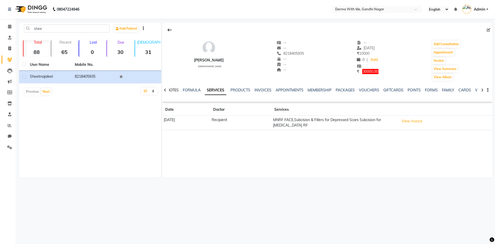
click at [176, 88] on link "NOTES" at bounding box center [173, 90] width 12 height 5
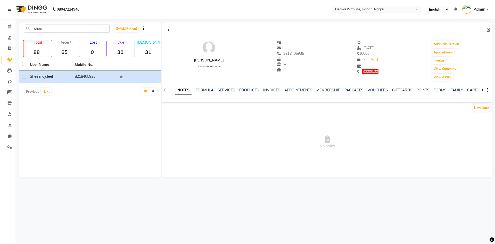
click at [166, 90] on icon at bounding box center [165, 90] width 2 height 4
click at [8, 25] on icon at bounding box center [9, 26] width 3 height 4
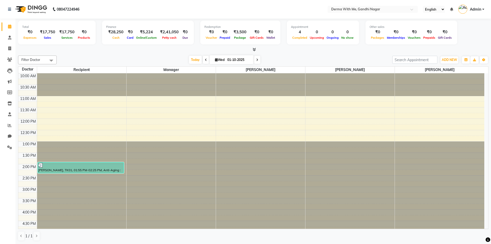
click at [119, 56] on div "[DATE] [DATE]" at bounding box center [224, 60] width 330 height 8
click at [6, 59] on span at bounding box center [9, 60] width 9 height 6
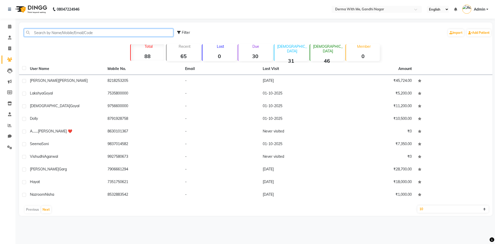
click at [62, 30] on input "text" at bounding box center [98, 33] width 149 height 8
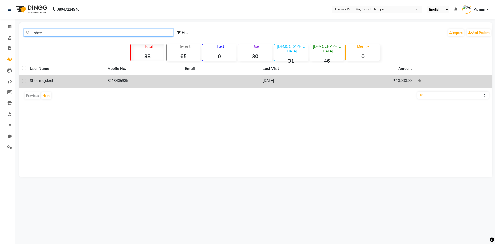
type input "shee"
click at [148, 81] on td "8218405935" at bounding box center [143, 81] width 78 height 13
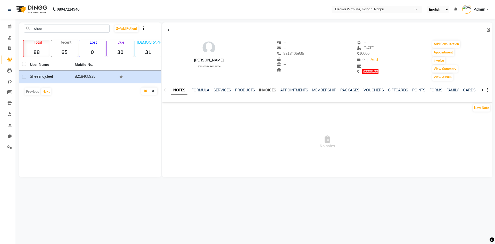
click at [265, 91] on link "INVOICES" at bounding box center [267, 90] width 17 height 5
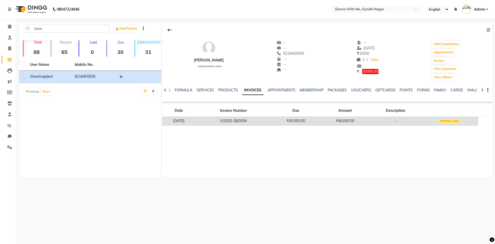
click at [266, 121] on td "V/2025-26/0054" at bounding box center [234, 121] width 76 height 9
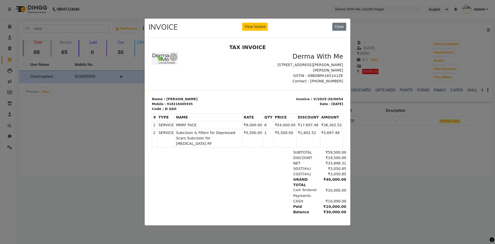
drag, startPoint x: 164, startPoint y: 94, endPoint x: 188, endPoint y: 94, distance: 23.7
click at [188, 96] on p "Name : [PERSON_NAME]" at bounding box center [198, 98] width 93 height 5
click at [190, 113] on th "NAME" at bounding box center [209, 117] width 68 height 8
click at [340, 23] on button "Close" at bounding box center [339, 27] width 14 height 8
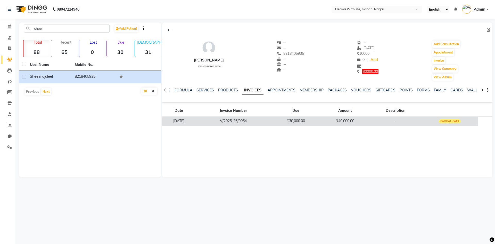
click at [238, 121] on td "V/2025-26/0054" at bounding box center [234, 121] width 76 height 9
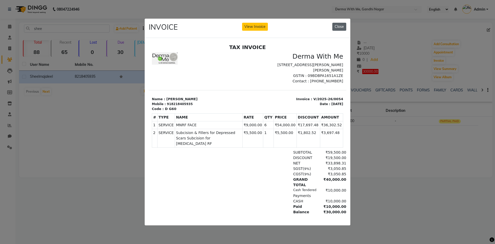
click at [337, 27] on button "Close" at bounding box center [339, 27] width 14 height 8
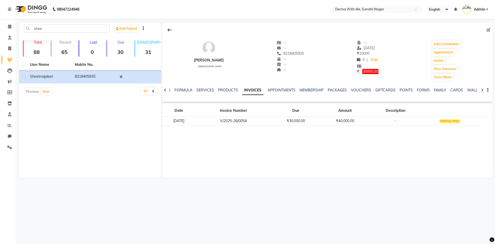
click at [170, 91] on ul "NOTES FORMULA SERVICES PRODUCTS INVOICES APPOINTMENTS MEMBERSHIP PACKAGES VOUCH…" at bounding box center [322, 89] width 327 height 5
click at [165, 90] on icon at bounding box center [165, 90] width 2 height 4
click at [165, 90] on div "NOTES FORMULA SERVICES PRODUCTS INVOICES APPOINTMENTS MEMBERSHIP PACKAGES VOUCH…" at bounding box center [327, 90] width 330 height 18
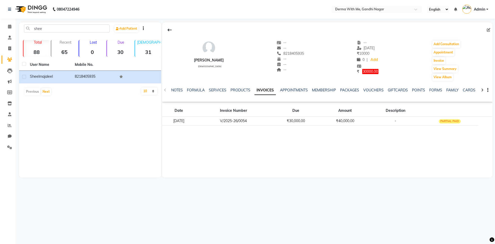
click at [165, 90] on div "NOTES FORMULA SERVICES PRODUCTS INVOICES APPOINTMENTS MEMBERSHIP PACKAGES VOUCH…" at bounding box center [327, 90] width 330 height 18
click at [173, 90] on link "NOTES" at bounding box center [177, 90] width 12 height 5
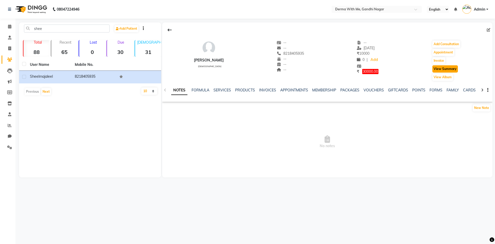
click at [439, 68] on button "View Summary" at bounding box center [445, 68] width 26 height 7
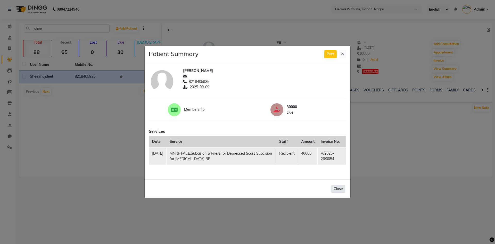
click at [334, 189] on button "Close" at bounding box center [338, 189] width 14 height 8
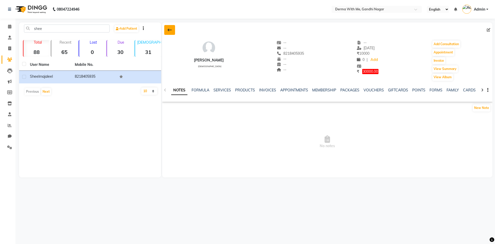
click at [168, 30] on icon at bounding box center [170, 30] width 4 height 4
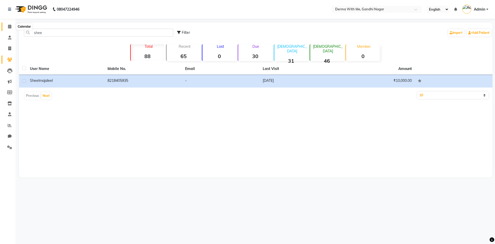
click at [12, 27] on span at bounding box center [9, 27] width 9 height 6
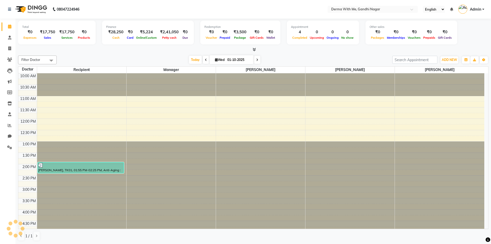
click at [117, 49] on div at bounding box center [253, 49] width 470 height 5
click at [13, 125] on span at bounding box center [9, 125] width 9 height 6
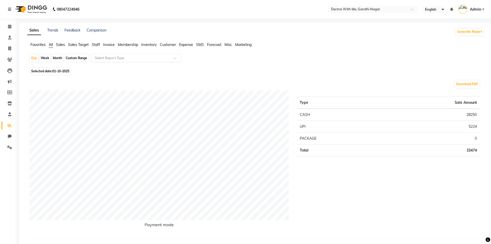
click at [125, 54] on div "Select Report Type" at bounding box center [136, 58] width 90 height 8
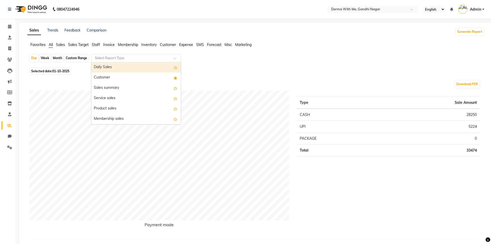
drag, startPoint x: 113, startPoint y: 69, endPoint x: 112, endPoint y: 48, distance: 20.4
click at [113, 68] on div "Daily Sales" at bounding box center [136, 67] width 90 height 10
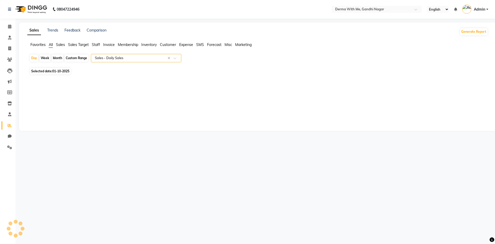
select select "full_report"
select select "pdf"
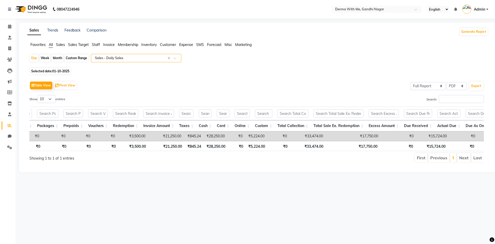
scroll to position [0, 123]
click at [156, 140] on td "₹21,250.00" at bounding box center [164, 136] width 36 height 10
click at [125, 60] on input "text" at bounding box center [131, 57] width 74 height 5
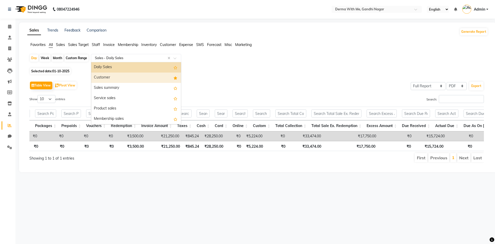
click at [115, 78] on div "Customer" at bounding box center [136, 77] width 90 height 10
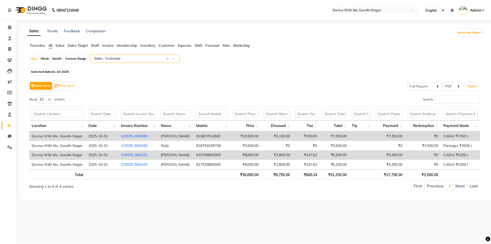
scroll to position [0, 4]
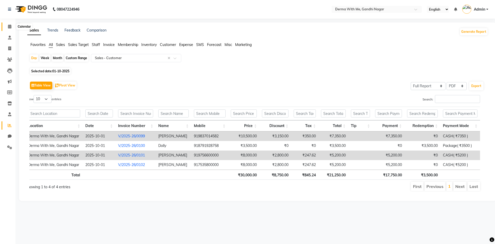
click at [6, 27] on span at bounding box center [9, 27] width 9 height 6
